Goal: Information Seeking & Learning: Learn about a topic

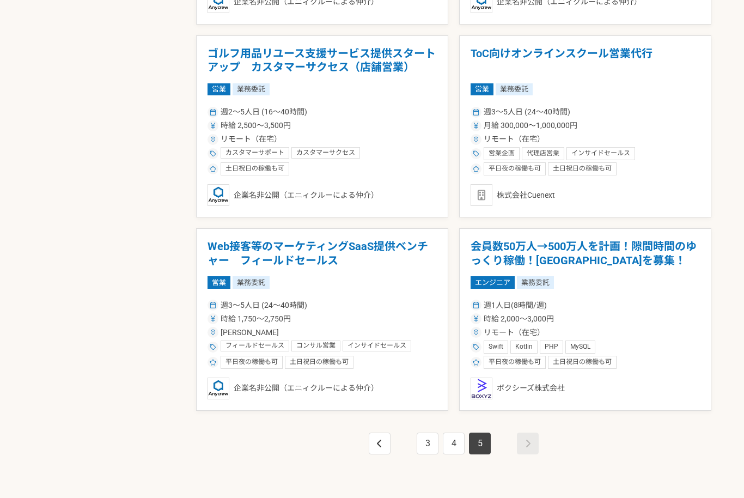
scroll to position [830, 0]
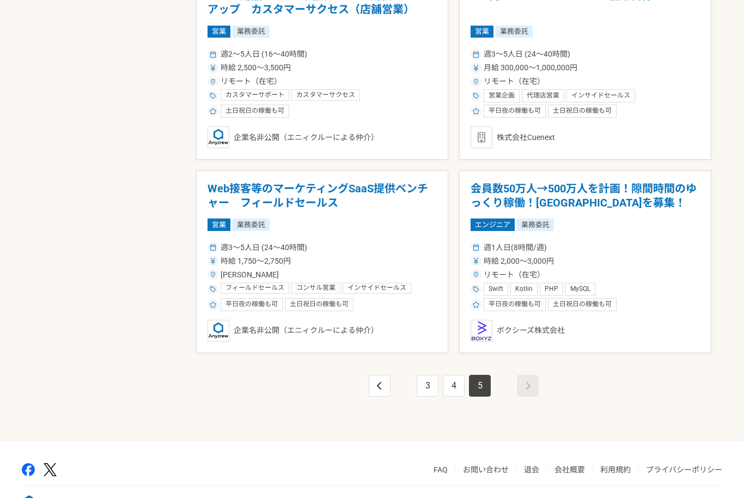
click at [362, 384] on div "3 4 5" at bounding box center [453, 397] width 515 height 87
click at [422, 386] on link "3" at bounding box center [428, 386] width 22 height 22
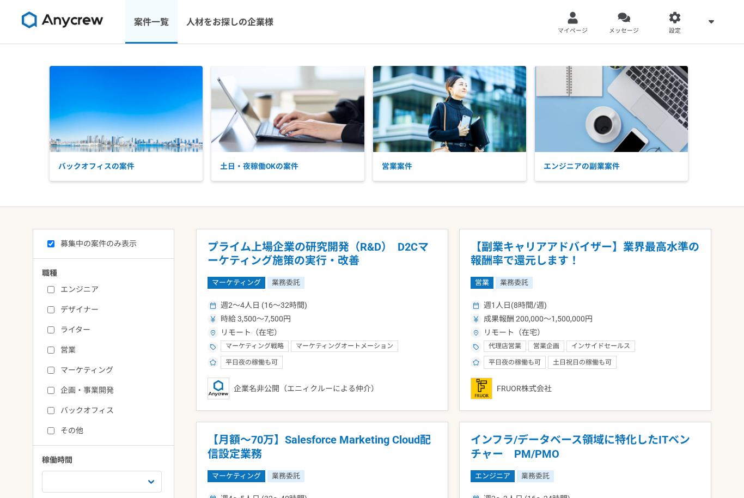
click at [142, 23] on link "案件一覧" at bounding box center [151, 22] width 52 height 44
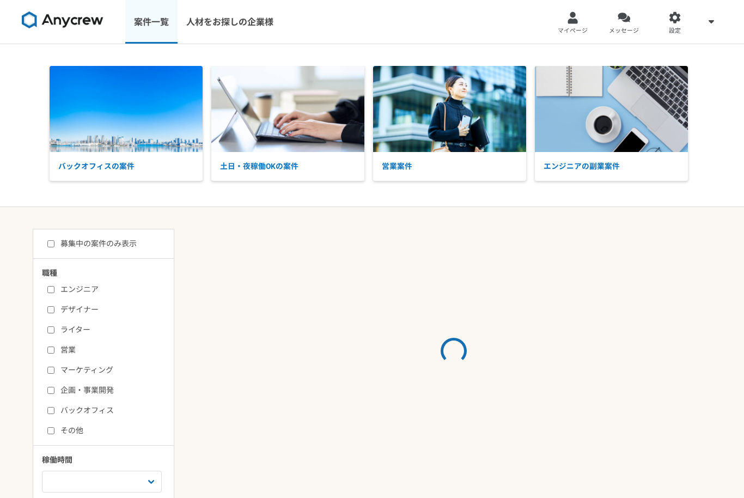
checkbox input "false"
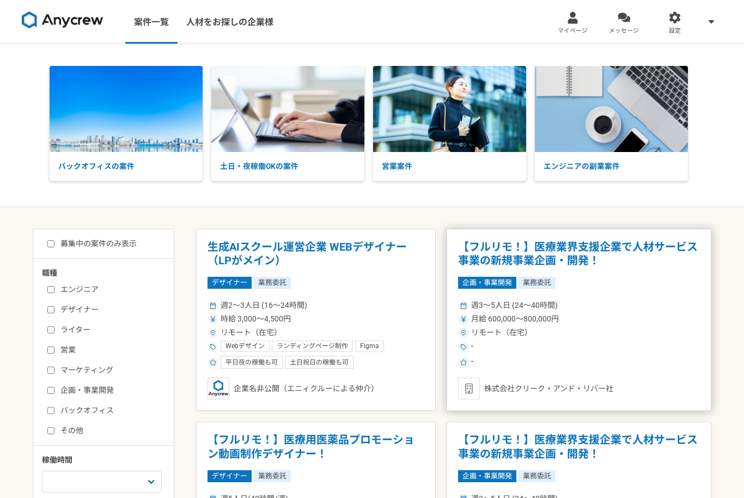
click at [494, 263] on h1 "【フルリモ！】医療業界支援企業で人材サービス事業の新規事業企画・開発！" at bounding box center [579, 254] width 242 height 28
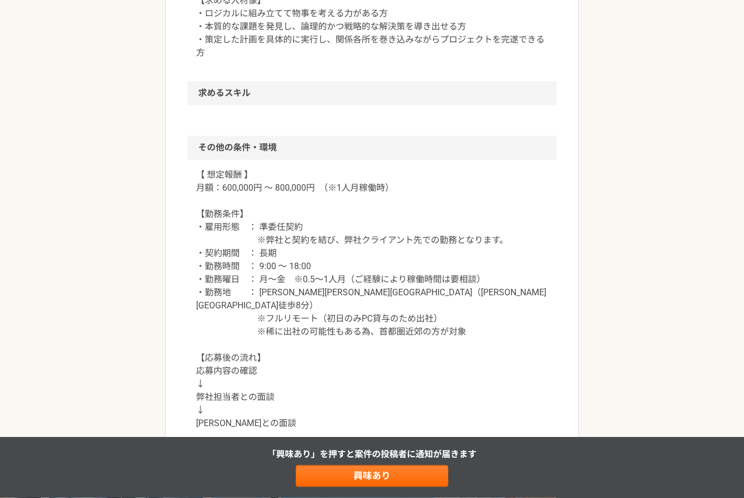
scroll to position [913, 0]
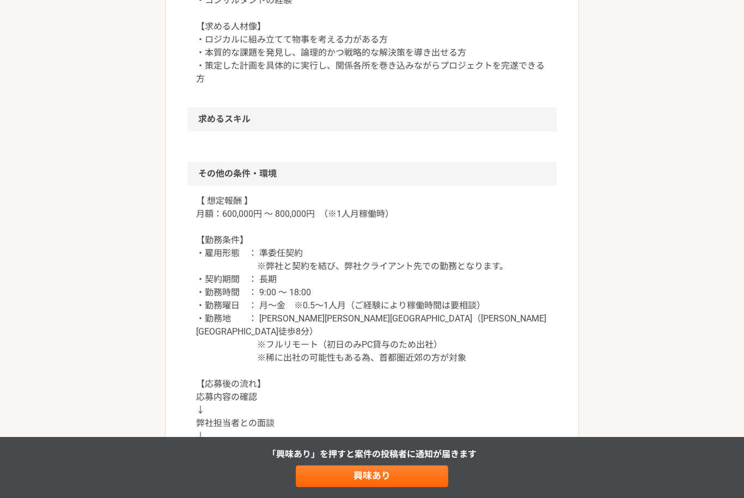
scroll to position [713, 0]
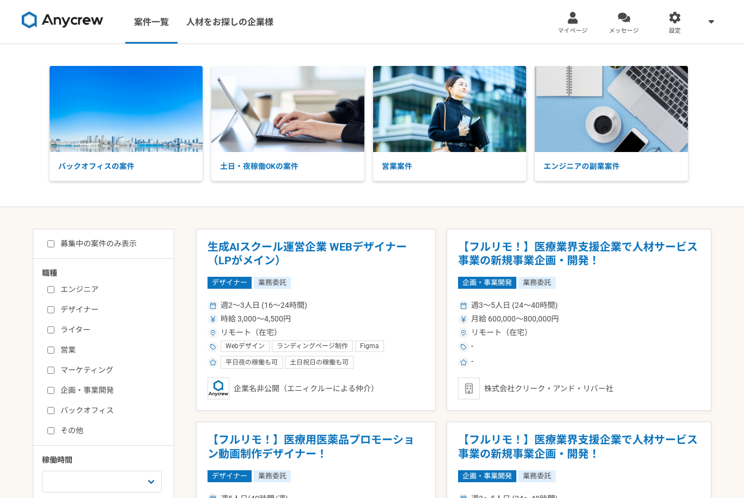
click at [37, 245] on div "募集中の案件のみ表示 職種 エンジニア デザイナー ライター 営業 マーケティング 企画・事業開発 バックオフィス その他 稼働時間 週1人日（8時間）以下 …" at bounding box center [104, 414] width 142 height 370
click at [47, 242] on input "募集中の案件のみ表示" at bounding box center [50, 243] width 7 height 7
checkbox input "true"
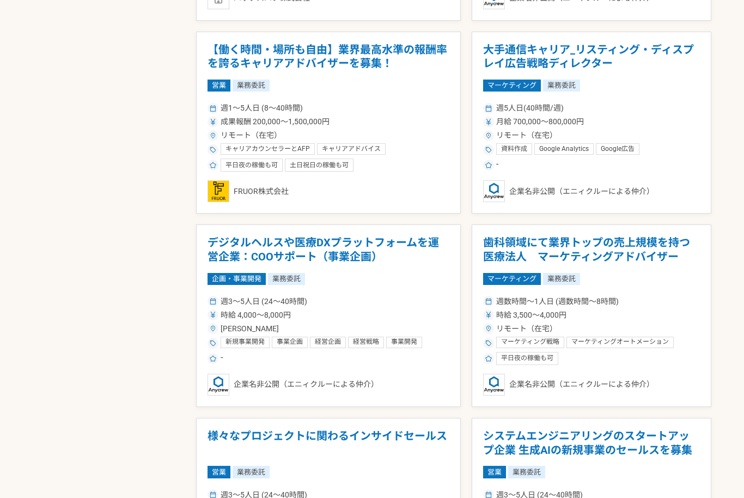
scroll to position [1141, 0]
